Goal: Task Accomplishment & Management: Complete application form

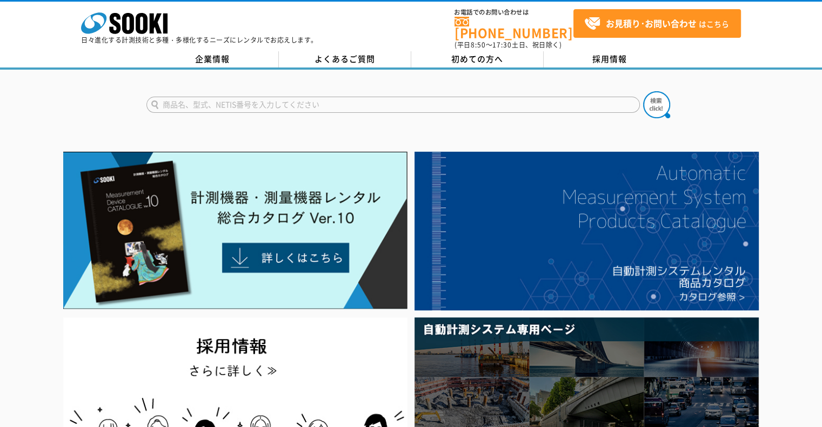
click at [329, 97] on input "text" at bounding box center [392, 105] width 493 height 16
type input "TA417XG"
click at [657, 99] on img at bounding box center [656, 104] width 27 height 27
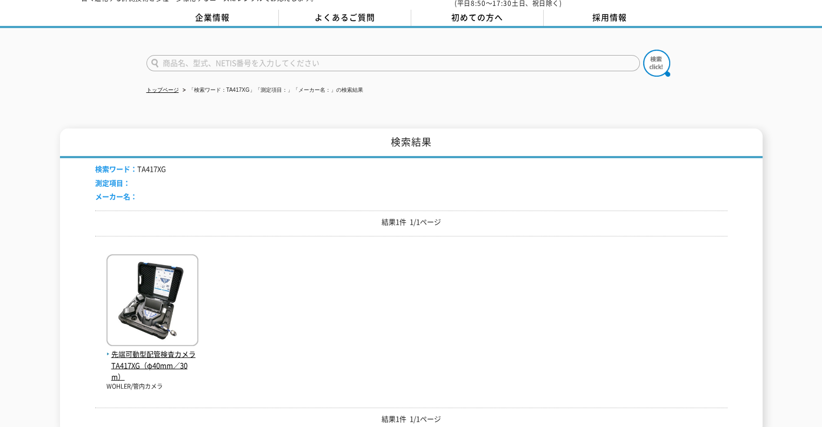
scroll to position [108, 0]
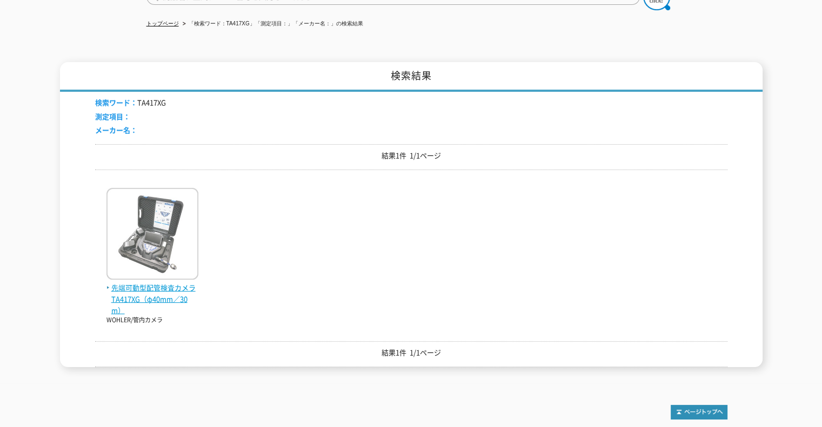
click at [151, 229] on img at bounding box center [152, 235] width 92 height 95
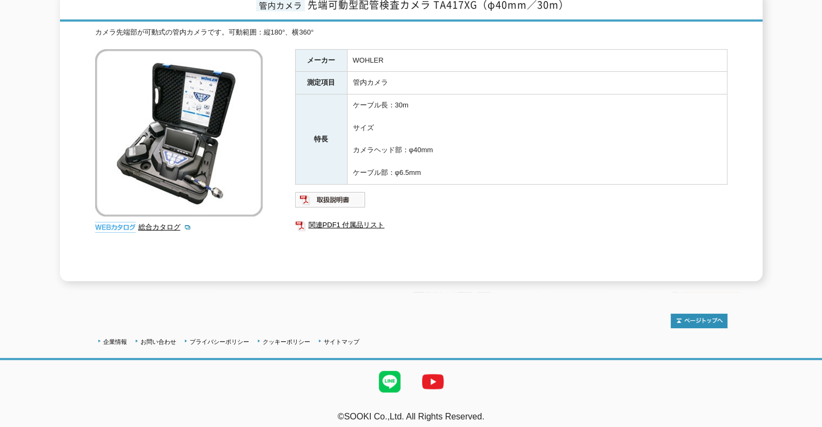
scroll to position [98, 0]
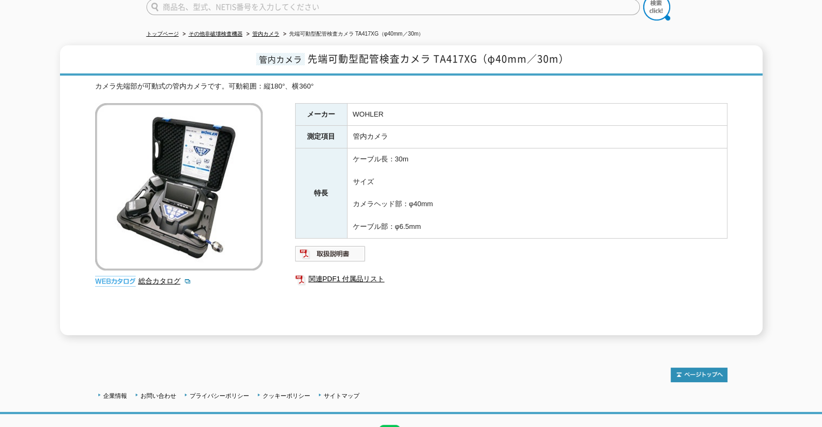
click at [173, 211] on img at bounding box center [179, 187] width 168 height 168
click at [323, 249] on img at bounding box center [330, 253] width 71 height 17
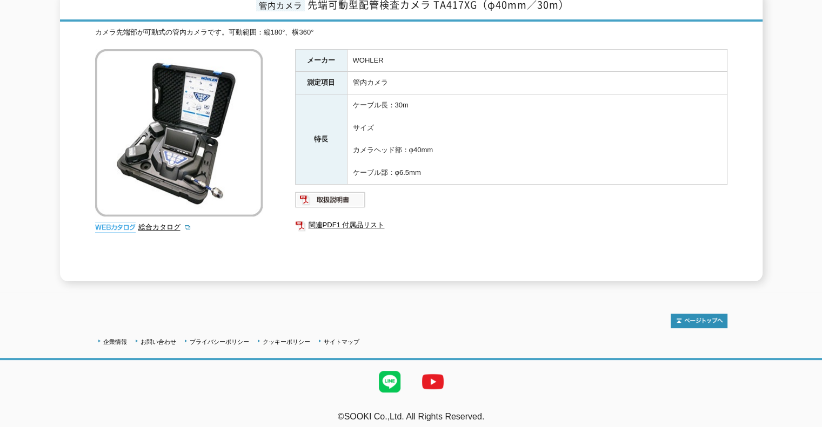
scroll to position [0, 0]
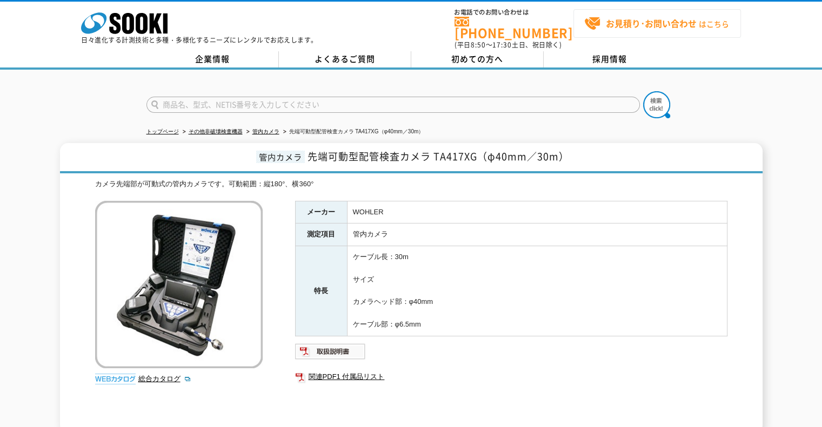
click at [641, 20] on strong "お見積り･お問い合わせ" at bounding box center [651, 23] width 91 height 13
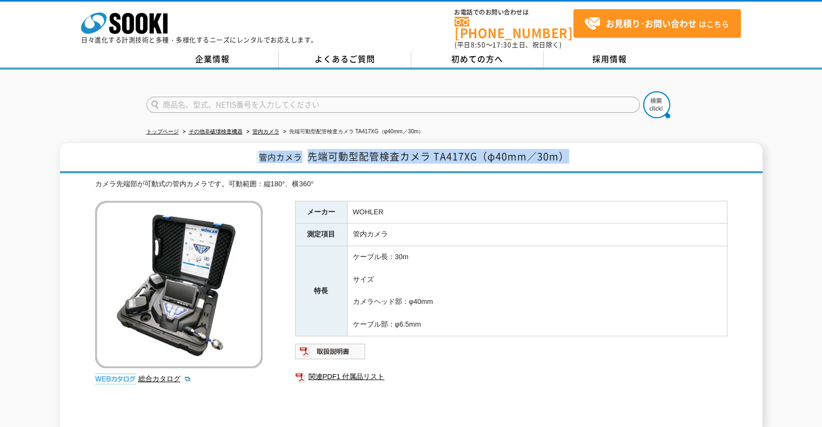
drag, startPoint x: 259, startPoint y: 151, endPoint x: 567, endPoint y: 153, distance: 308.0
click at [567, 153] on h1 "管内カメラ 先端可動型配管検査カメラ TA417XG（φ40mm／30m）" at bounding box center [411, 158] width 702 height 30
copy h1 "管内カメラ 先端可動型配管検査カメラ TA417XG（φ40mm／30m）"
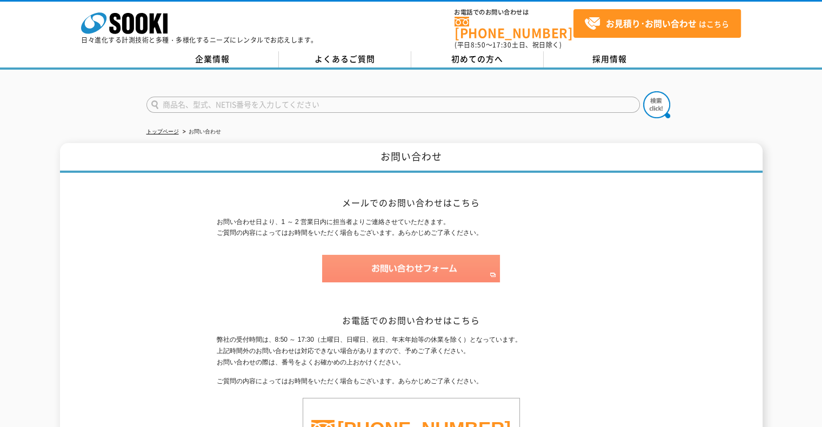
click at [402, 261] on img at bounding box center [411, 269] width 178 height 28
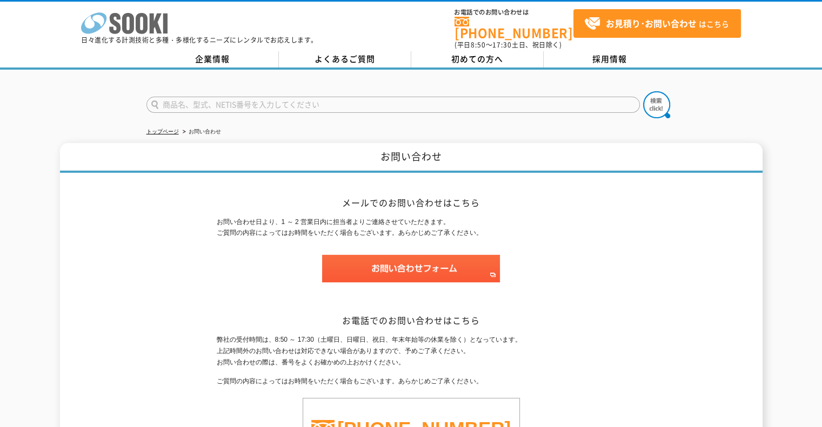
click at [133, 23] on icon at bounding box center [128, 23] width 12 height 21
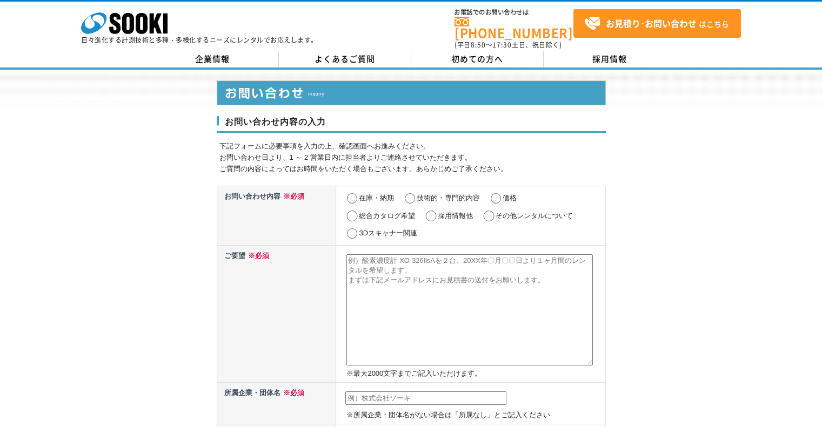
click at [350, 193] on input "在庫・納期" at bounding box center [352, 198] width 14 height 11
radio input "true"
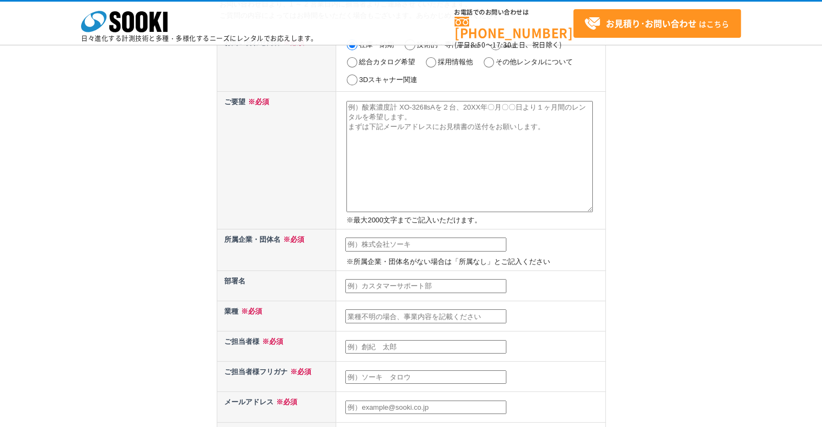
scroll to position [108, 0]
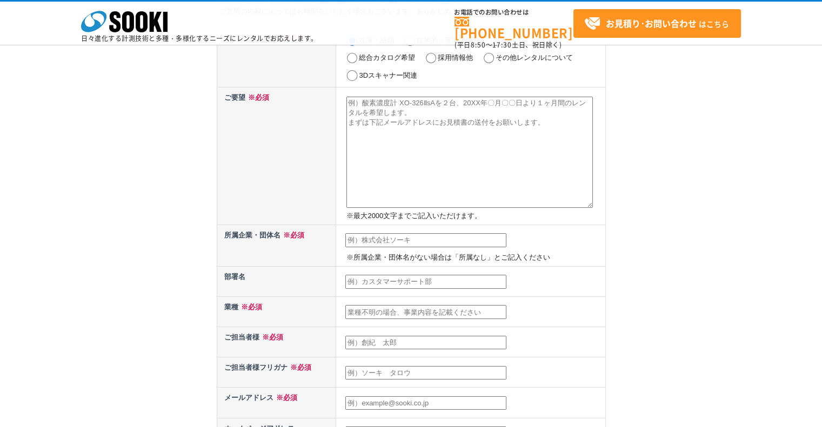
click at [349, 103] on textarea at bounding box center [469, 152] width 246 height 111
paste textarea "管内カメラ先端可動型配管検査カメラ TA417XG（φ40mm／30m）"
type textarea "管内カメラ先端可動型配管検査カメラ TA417XG（φ40mm／30m）"
paste textarea "管内カメラ先端可動型配管検査カメラ TA417XG（φ40mm／30m）"
click at [347, 122] on textarea "管内カメラ先端可動型配管検査カメラ TA417XG（φ40mm／30m）/1台 2025年10月21日～1ヶ月" at bounding box center [469, 152] width 246 height 111
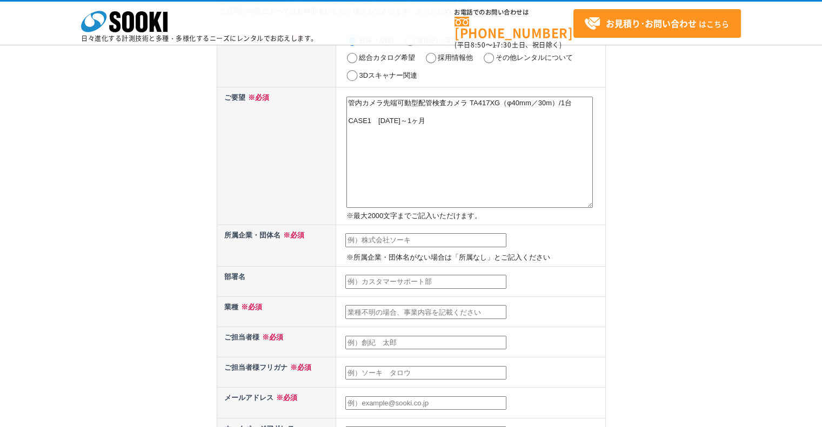
click at [459, 124] on textarea "管内カメラ先端可動型配管検査カメラ TA417XG（φ40mm／30m）/1台 CASE1　2025年10月21日～1ヶ月" at bounding box center [469, 152] width 246 height 111
click at [440, 124] on textarea "管内カメラ先端可動型配管検査カメラ TA417XG（φ40mm／30m）/1台 CASE1　2025年10月21日～1ヶ月 CASE2　2025年10月21日…" at bounding box center [469, 152] width 246 height 111
click at [451, 139] on textarea "管内カメラ先端可動型配管検査カメラ TA417XG（φ40mm／30m）/1台 CASE1　2025年10月21日より2週間 CASE2　2025年10月21…" at bounding box center [469, 152] width 246 height 111
paste textarea "愛媛県西宇和郡"
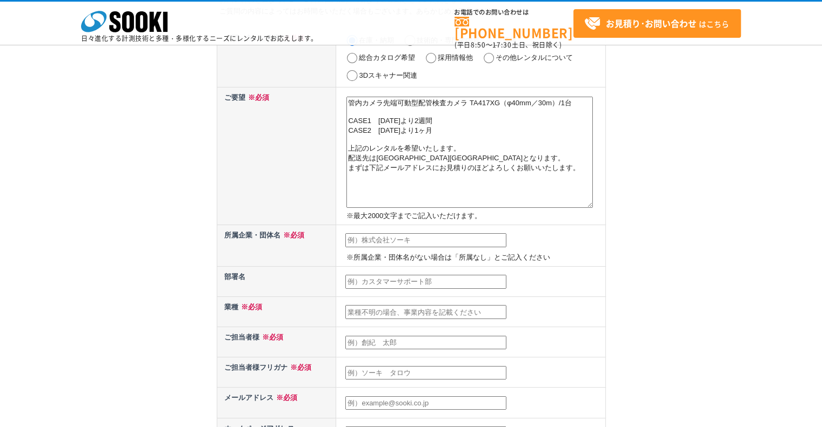
click at [490, 177] on textarea "管内カメラ先端可動型配管検査カメラ TA417XG（φ40mm／30m）/1台 CASE1　2025年10月21日より2週間 CASE2　2025年10月21…" at bounding box center [469, 152] width 246 height 111
type textarea "管内カメラ先端可動型配管検査カメラ TA417XG（φ40mm／30m）/1台 CASE1　2025年10月21日より2週間 CASE2　2025年10月21…"
click at [419, 241] on input "text" at bounding box center [425, 240] width 161 height 14
click at [280, 258] on th "所属企業・団体名 ※必須" at bounding box center [276, 246] width 119 height 42
click at [450, 242] on input "株式会社Bansei-Technos" at bounding box center [425, 240] width 161 height 14
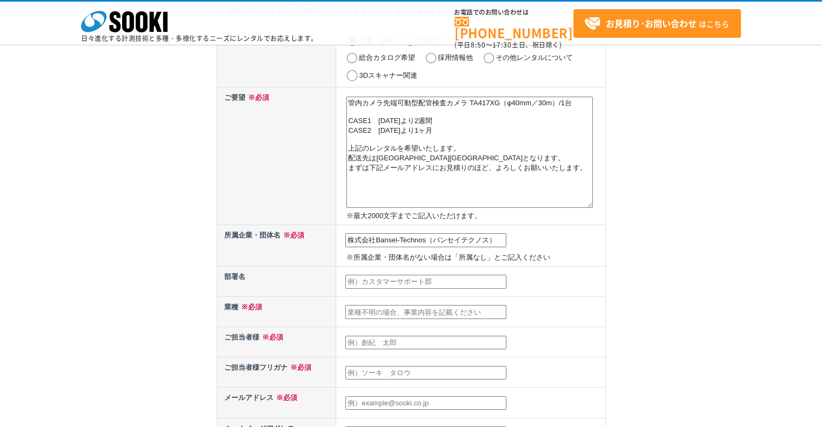
scroll to position [162, 0]
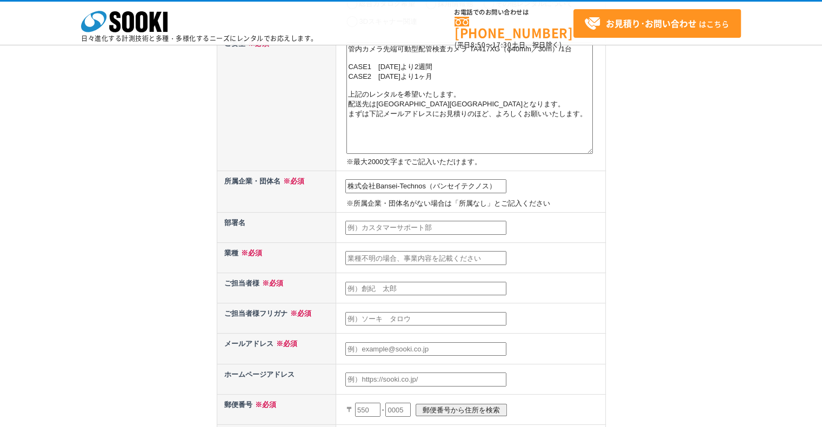
type input "株式会社Bansei-Technos（バンセイテクノス）"
click at [367, 257] on input "text" at bounding box center [425, 258] width 161 height 14
type input "建設業"
click at [367, 290] on input "text" at bounding box center [425, 289] width 161 height 14
type input "中田　直人"
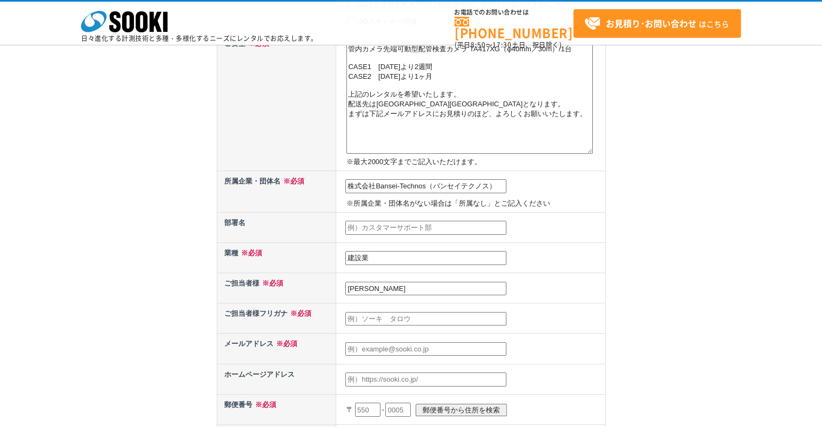
type input "中田　直人"
type input "nn10727tt@gmail.com"
type input "882"
select select "45"
type input "北方町角田丑707-4"
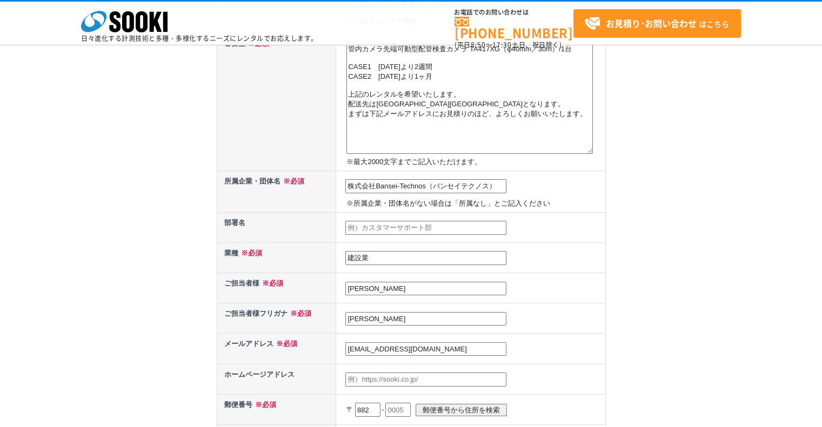
type input "延岡市"
drag, startPoint x: 387, startPoint y: 318, endPoint x: 214, endPoint y: 311, distance: 173.6
click at [214, 311] on div "お問い合わせ内容の入力 下記フォームに必要事項を入力の上、確認画面へお進みください。 お問い合わせ日より、1 ～ 2 営業日内に担当者よりご連絡させていただき…" at bounding box center [411, 274] width 822 height 834
type input "ナカダ　ナオト"
click at [357, 347] on input "nn10727tt@gmail.com" at bounding box center [425, 350] width 161 height 14
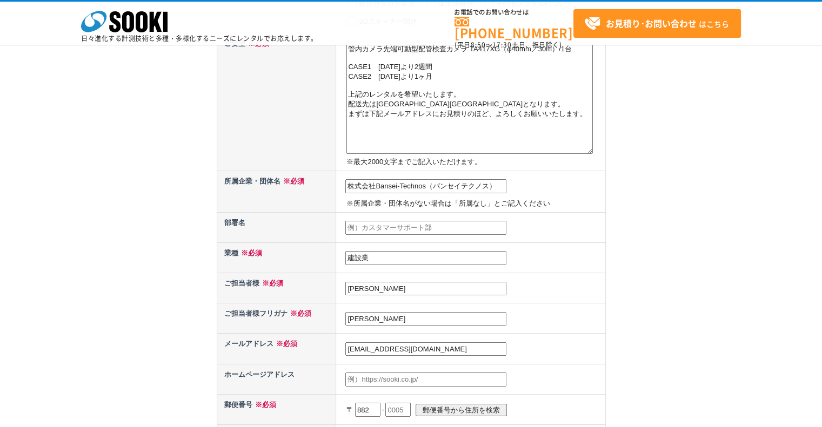
type input "nakada.n@bansei-technos.co.jp"
click at [597, 327] on td "ナカダ　ナオト" at bounding box center [470, 319] width 269 height 30
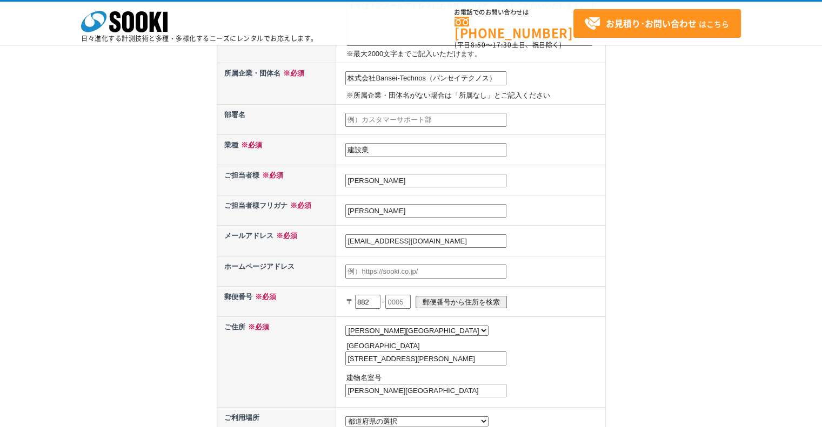
click at [393, 300] on input "text" at bounding box center [397, 302] width 25 height 14
type input "0007"
click at [459, 299] on input "郵便番号から住所を検索" at bounding box center [461, 302] width 91 height 12
type input "延岡市桜ケ丘"
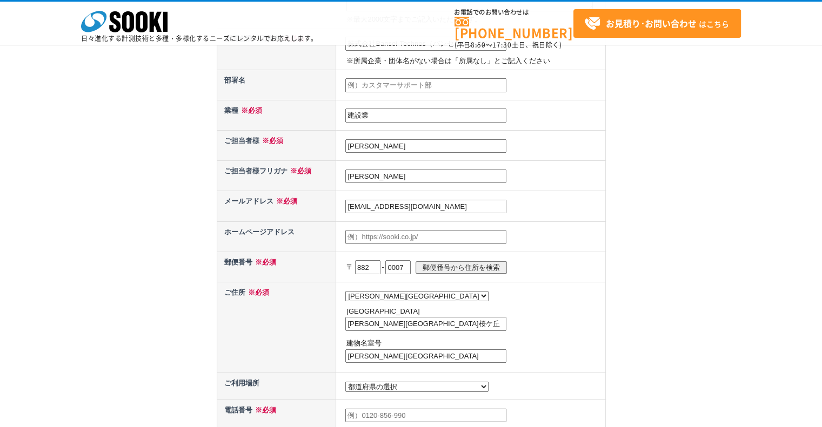
scroll to position [324, 0]
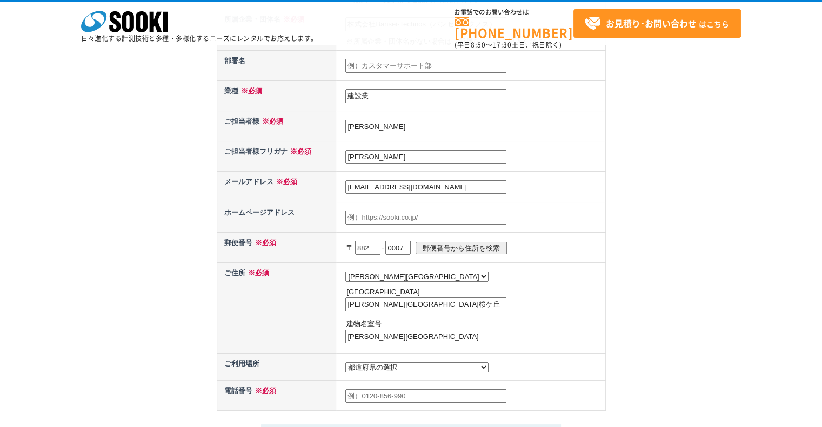
drag, startPoint x: 394, startPoint y: 334, endPoint x: 292, endPoint y: 334, distance: 102.7
click at [292, 335] on tr "ご住所 ※必須 都道府県の選択 北海道 青森県 岩手県 宮城県 秋田県 山形県 福島県 茨城県 栃木県 群馬県 埼玉県 千葉県 東京都 神奈川県 新潟県 富山…" at bounding box center [411, 308] width 388 height 91
click at [393, 302] on input "延岡市桜ケ丘" at bounding box center [425, 305] width 161 height 14
type input "延岡市桜ケ丘三丁目7006-4"
click at [296, 313] on th "ご住所 ※必須" at bounding box center [276, 308] width 119 height 91
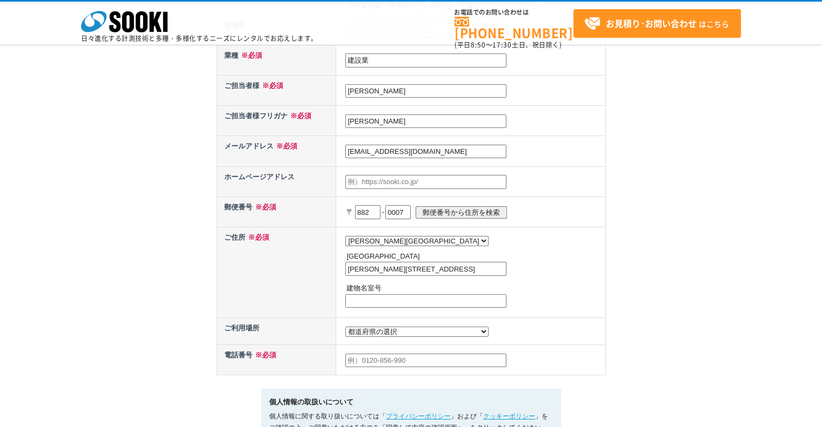
scroll to position [378, 0]
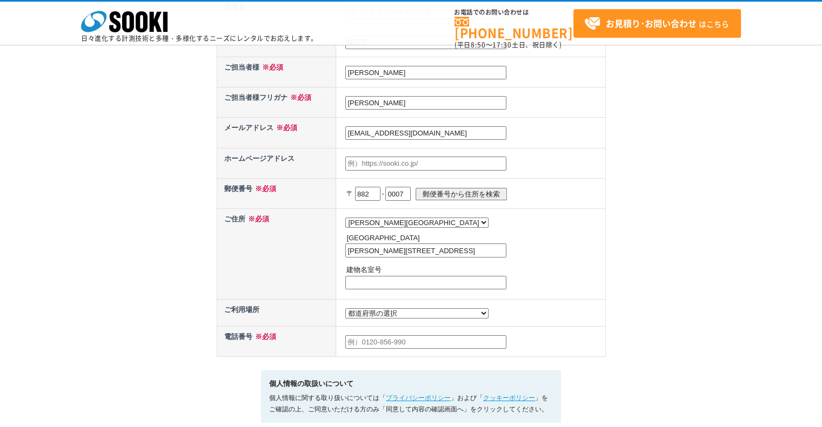
click at [364, 309] on select "都道府県の選択 利用場所未定 北海道 青森県 岩手県 宮城県 秋田県 山形県 福島県 茨城県 栃木県 群馬県 埼玉県 千葉県 東京都 神奈川県 新潟県 富山県…" at bounding box center [416, 314] width 143 height 10
select select "38"
click at [345, 309] on select "都道府県の選択 利用場所未定 北海道 青森県 岩手県 宮城県 秋田県 山形県 福島県 茨城県 栃木県 群馬県 埼玉県 千葉県 東京都 神奈川県 新潟県 富山県…" at bounding box center [416, 314] width 143 height 10
click at [272, 284] on th "ご住所 ※必須" at bounding box center [276, 254] width 119 height 91
click at [357, 339] on input "text" at bounding box center [425, 343] width 161 height 14
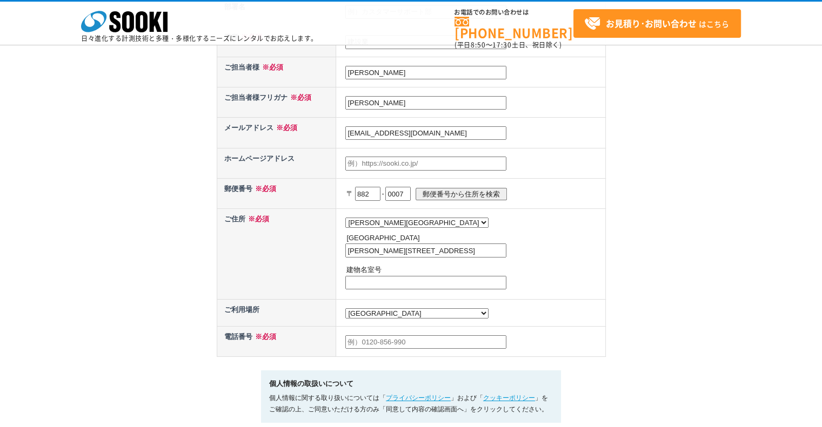
type input "09045672259"
click at [181, 299] on div "お問い合わせ内容の入力 下記フォームに必要事項を入力の上、確認画面へお進みください。 お問い合わせ日より、1 ～ 2 営業日内に担当者よりご連絡させていただき…" at bounding box center [411, 58] width 822 height 834
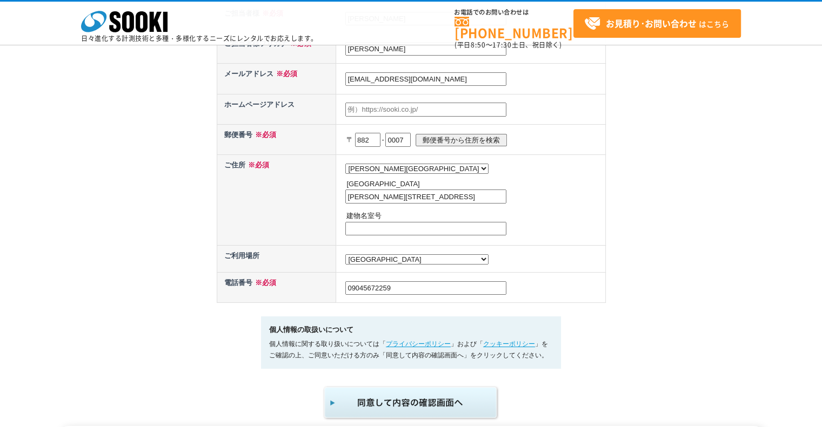
scroll to position [486, 0]
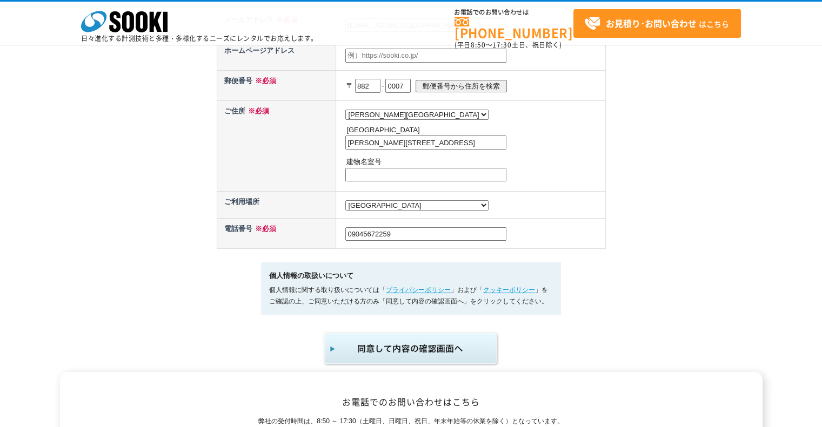
click at [417, 351] on img "submit" at bounding box center [411, 349] width 177 height 36
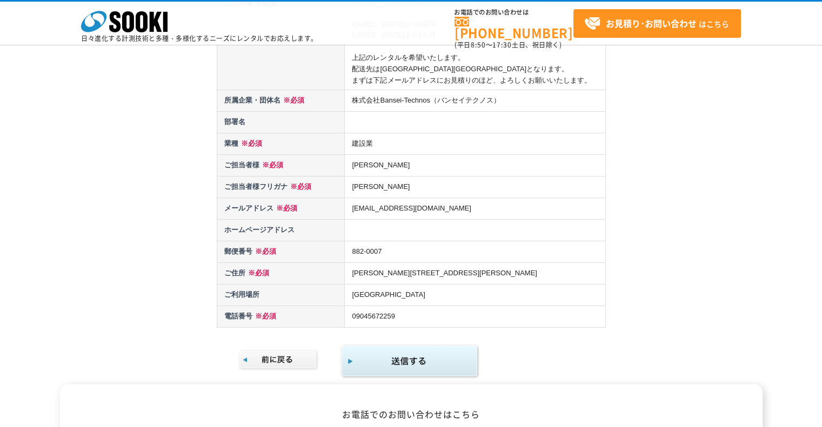
scroll to position [162, 0]
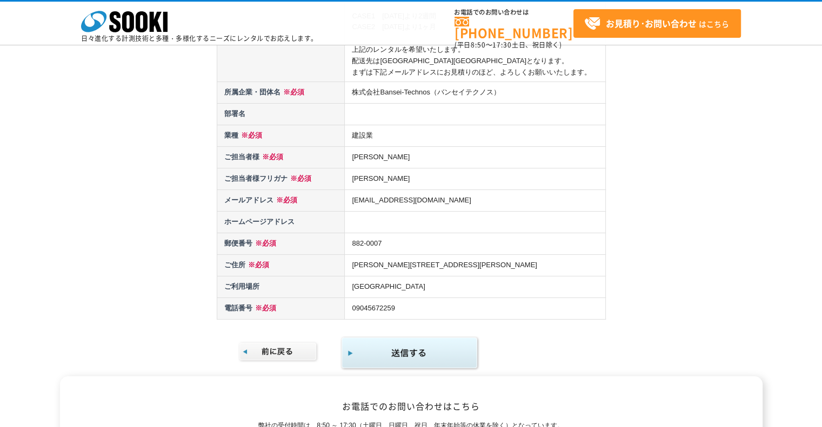
click at [406, 356] on img "submit" at bounding box center [409, 353] width 139 height 35
